Goal: Book appointment/travel/reservation

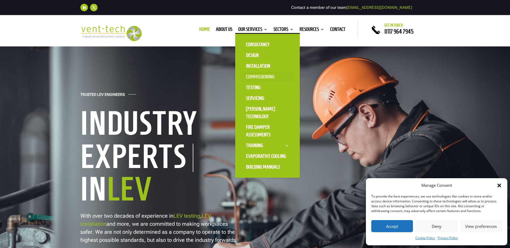
click at [260, 75] on link "Commissioning" at bounding box center [267, 76] width 54 height 11
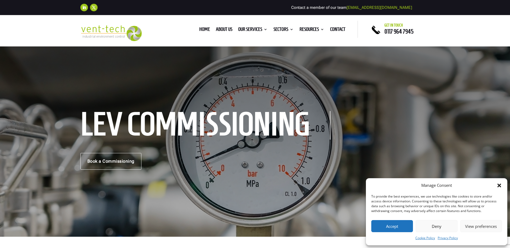
click at [388, 228] on button "Accept" at bounding box center [392, 226] width 42 height 12
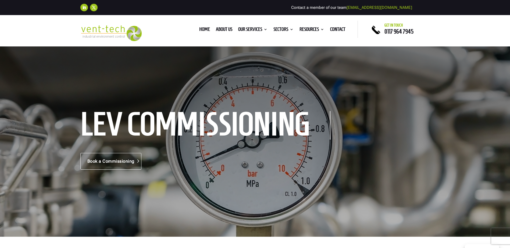
click at [115, 160] on link "Book a Commissioning" at bounding box center [110, 161] width 61 height 17
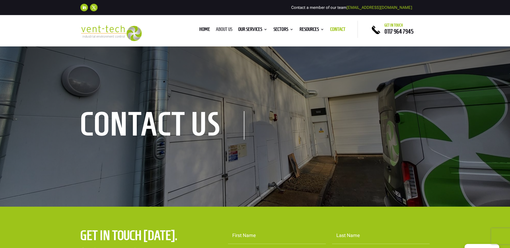
click at [219, 29] on link "About us" at bounding box center [224, 30] width 16 height 6
